Goal: Task Accomplishment & Management: Use online tool/utility

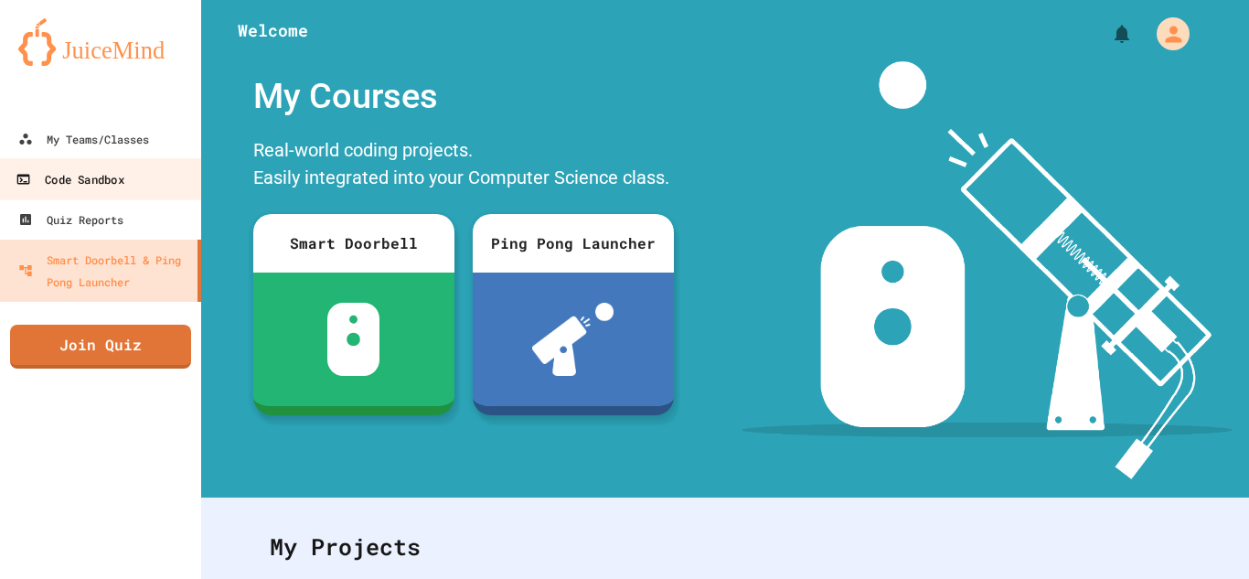
click at [80, 176] on div "Code Sandbox" at bounding box center [70, 179] width 108 height 23
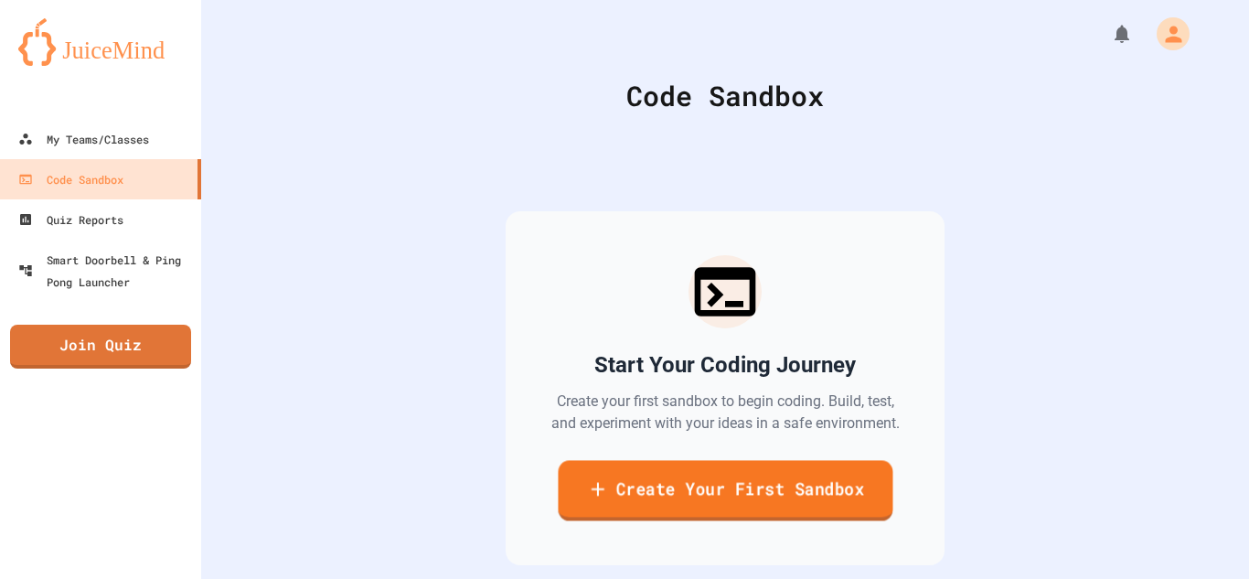
click at [708, 513] on link "Create Your First Sandbox" at bounding box center [725, 490] width 335 height 60
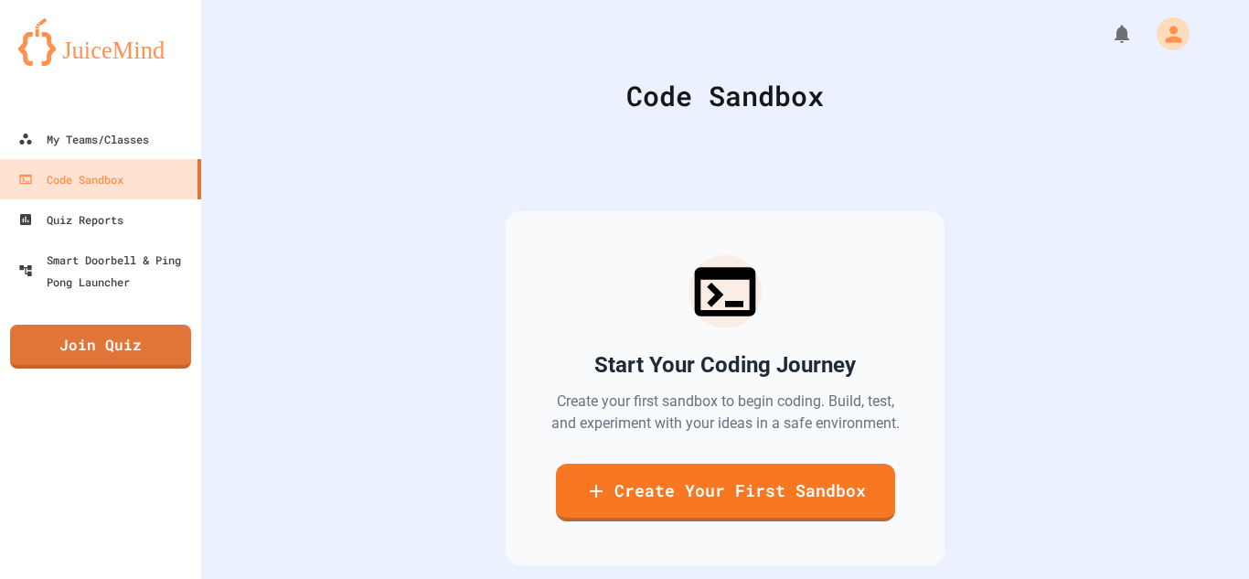
type input "*"
type input "**********"
